Goal: Information Seeking & Learning: Learn about a topic

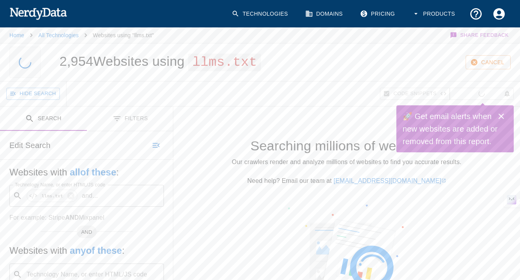
click at [31, 148] on h6 "Edit Search" at bounding box center [29, 145] width 41 height 13
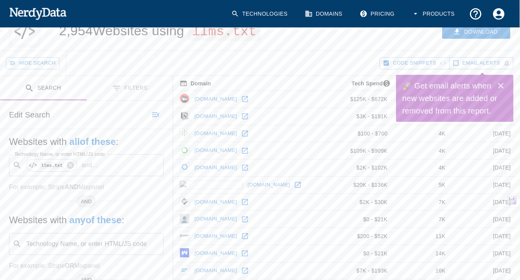
scroll to position [32, 0]
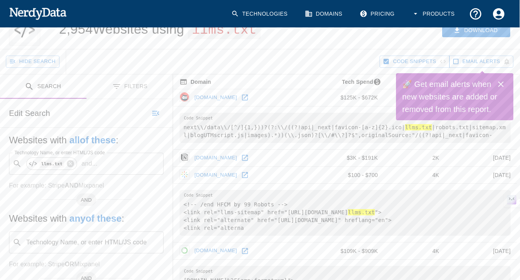
click at [390, 62] on icon "button" at bounding box center [386, 61] width 7 height 7
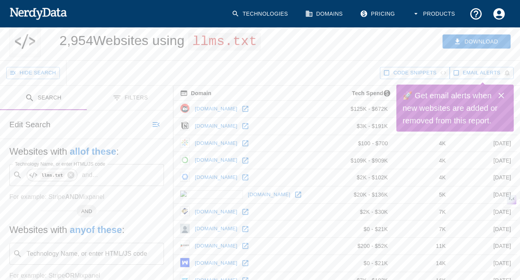
scroll to position [0, 0]
